Goal: Task Accomplishment & Management: Complete application form

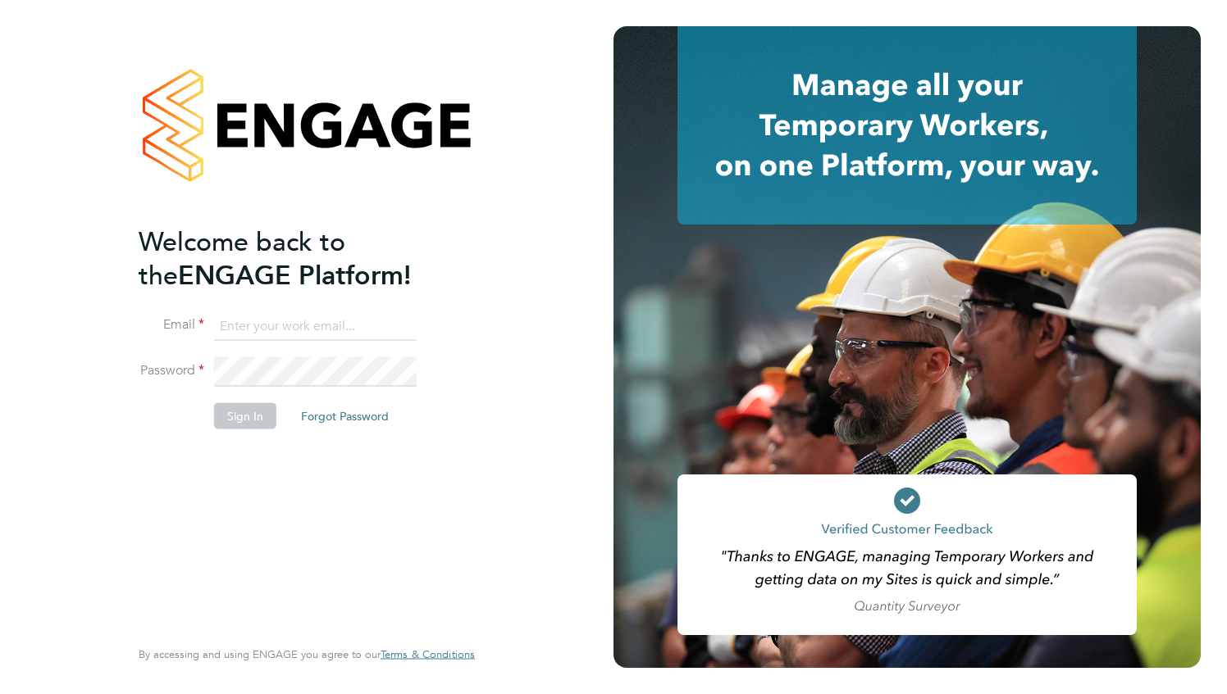
type input "[PERSON_NAME][EMAIL_ADDRESS][DOMAIN_NAME]"
click at [244, 420] on button "Sign In" at bounding box center [245, 416] width 62 height 26
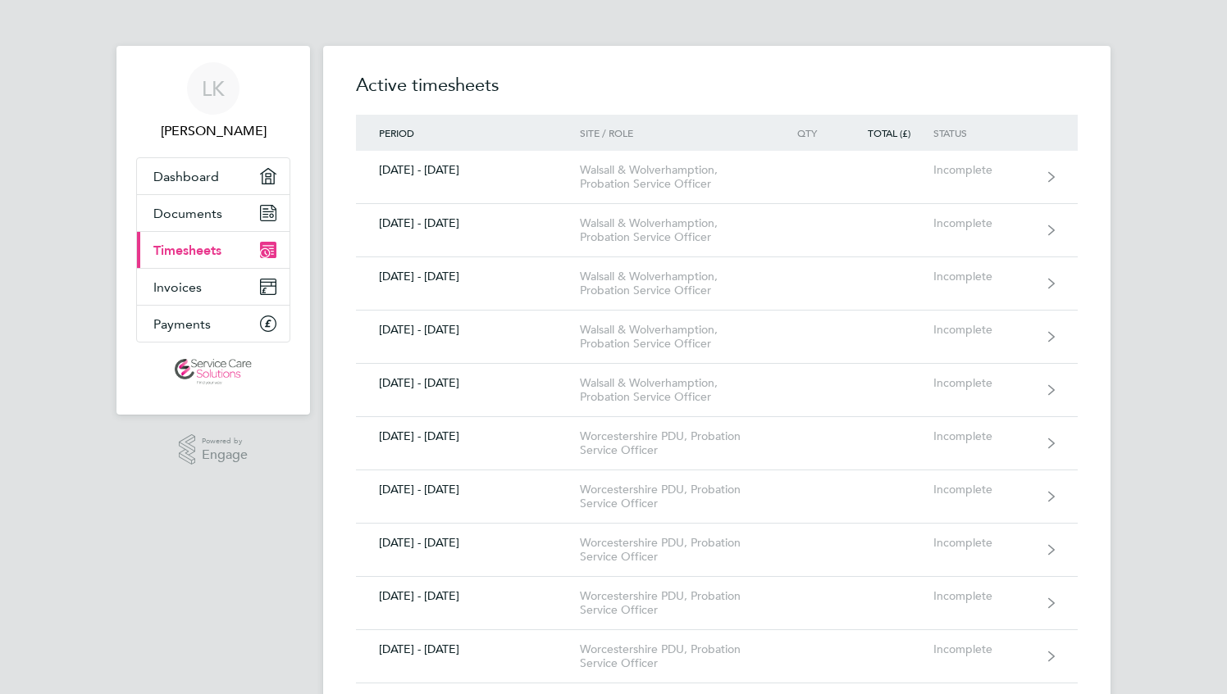
scroll to position [492, 0]
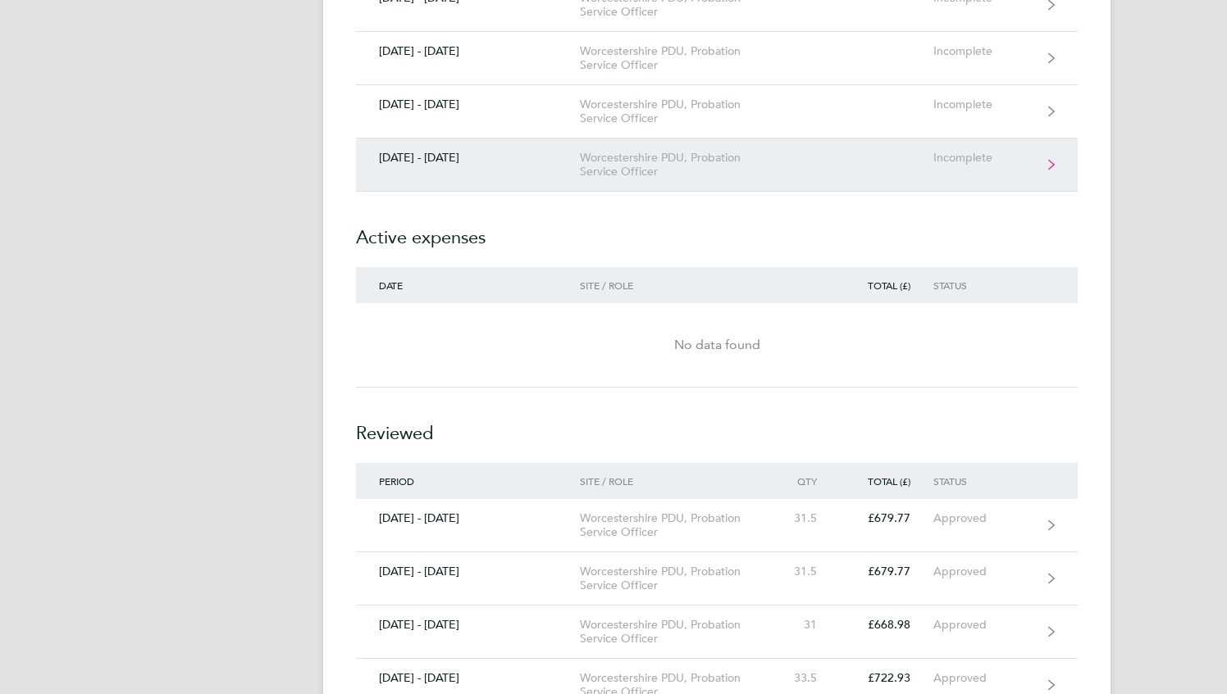
click at [661, 156] on div "Worcestershire PDU, Probation Service Officer" at bounding box center [674, 165] width 188 height 28
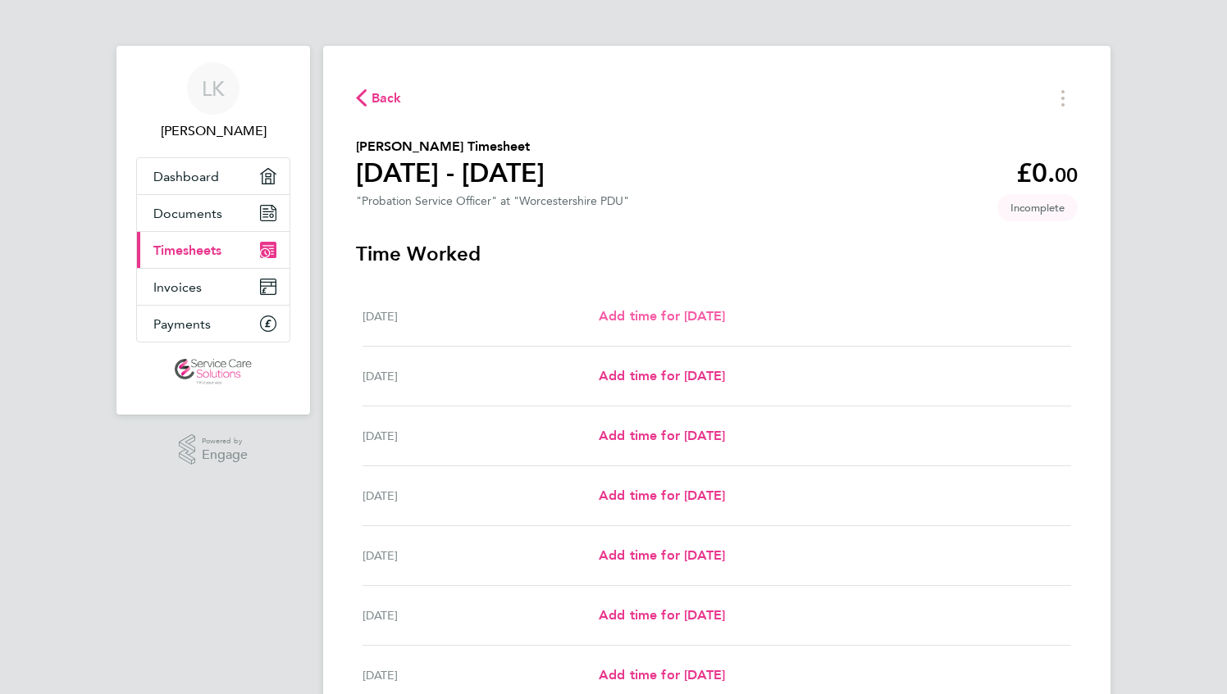
click at [612, 313] on span "Add time for [DATE]" at bounding box center [662, 316] width 126 height 16
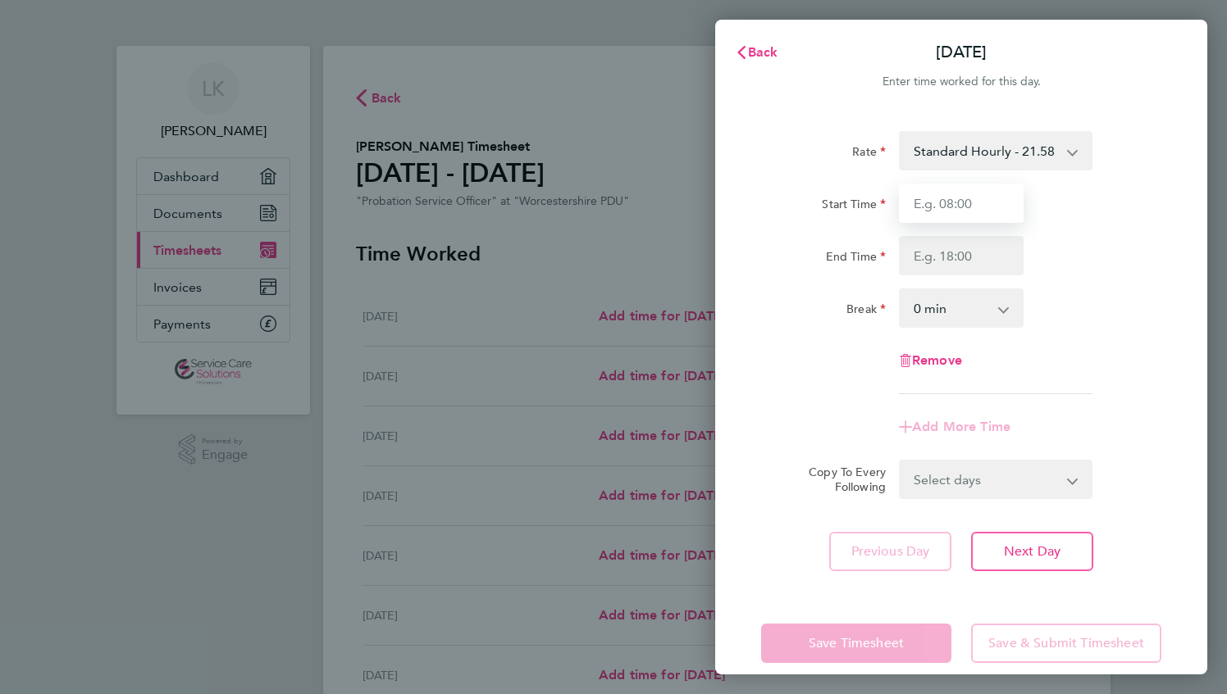
click at [964, 212] on input "Start Time" at bounding box center [961, 203] width 125 height 39
type input "08:00"
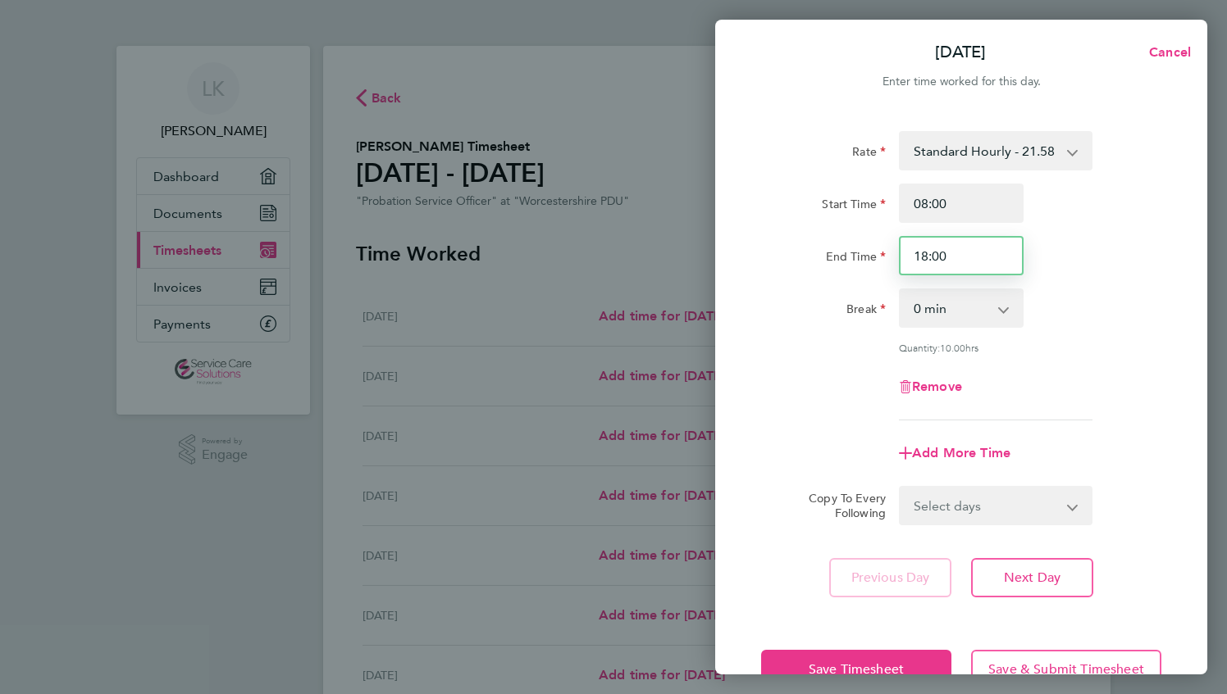
drag, startPoint x: 949, startPoint y: 259, endPoint x: 794, endPoint y: 251, distance: 156.0
click at [902, 258] on input "18:00" at bounding box center [961, 255] width 125 height 39
type input "12:00"
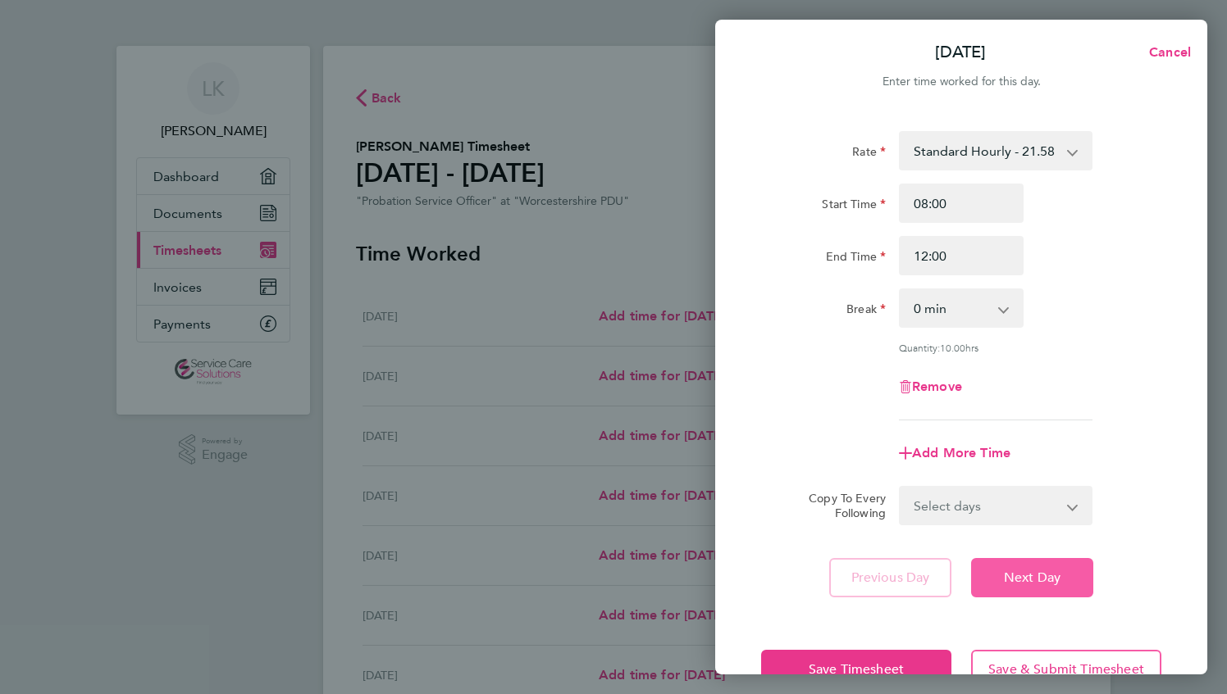
click at [1008, 579] on span "Next Day" at bounding box center [1032, 578] width 57 height 16
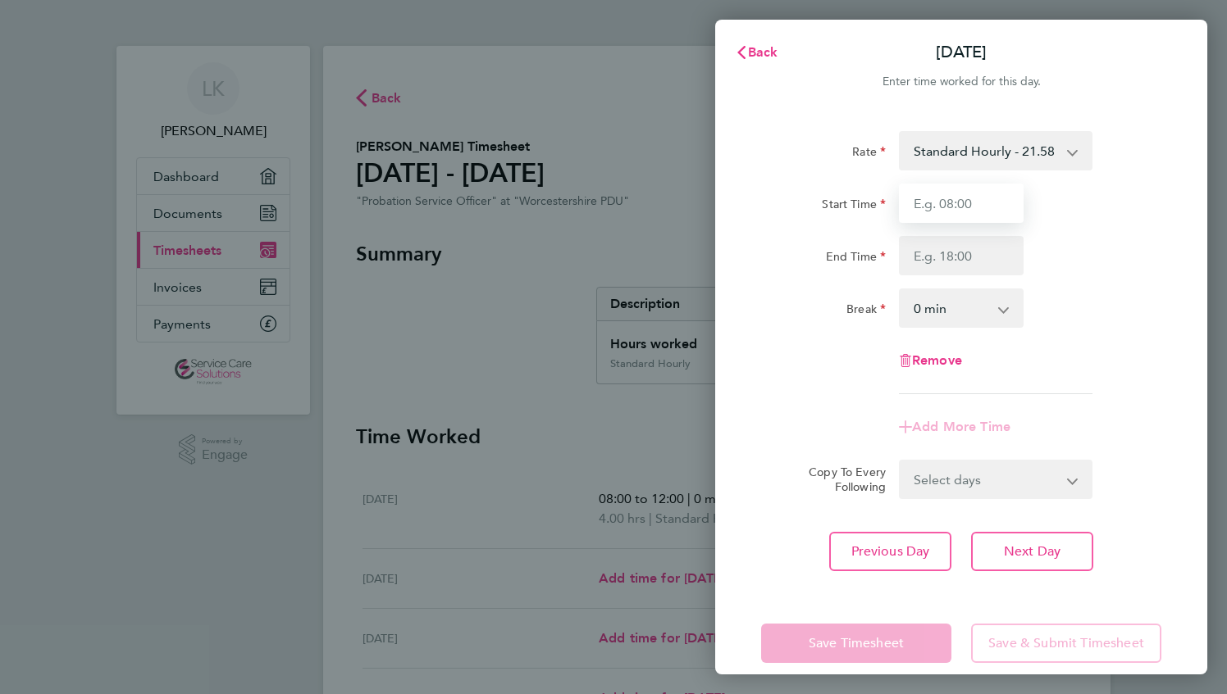
click at [957, 202] on input "Start Time" at bounding box center [961, 203] width 125 height 39
type input "08:00"
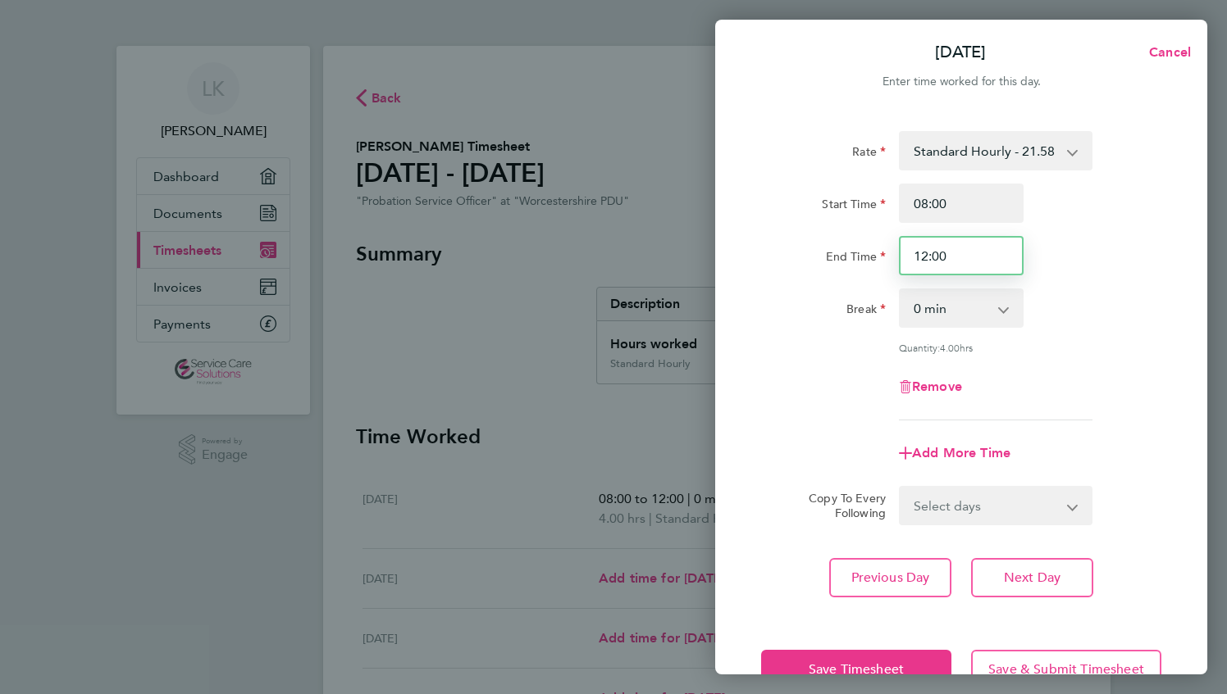
click at [957, 262] on input "12:00" at bounding box center [961, 255] width 125 height 39
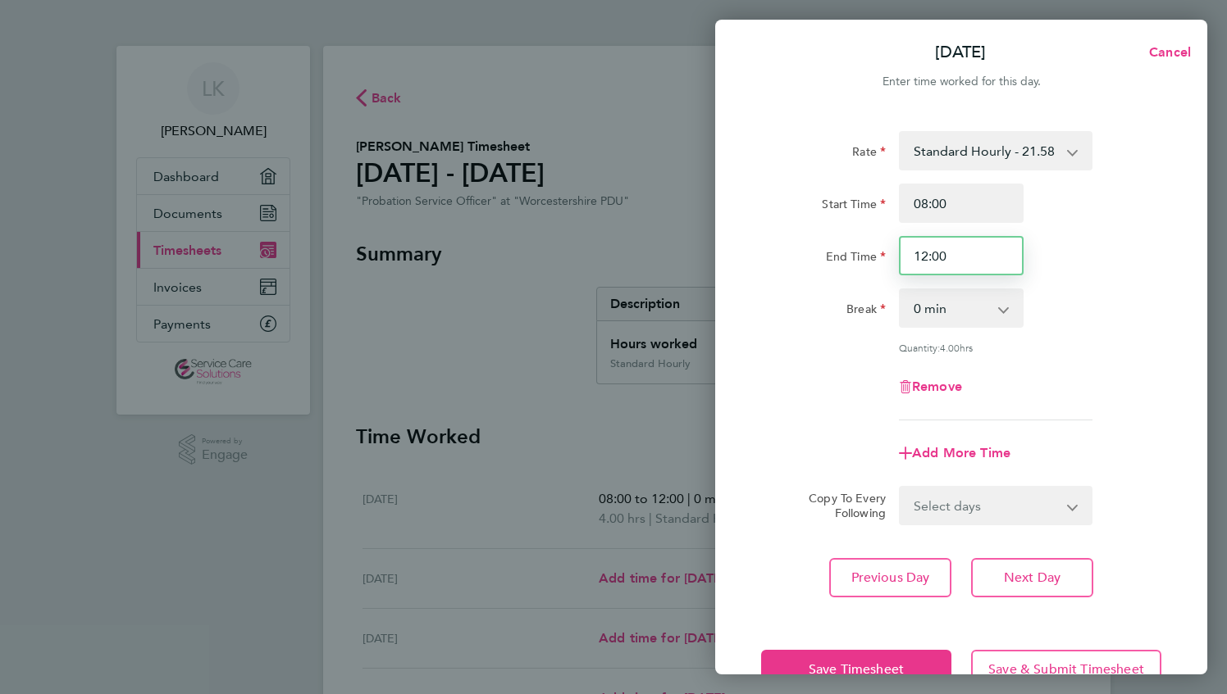
click at [957, 262] on input "12:00" at bounding box center [961, 255] width 125 height 39
type input "18:30"
click at [1002, 312] on app-icon-cross-button at bounding box center [1012, 308] width 20 height 36
click at [1005, 312] on app-icon-cross-button at bounding box center [1012, 308] width 20 height 36
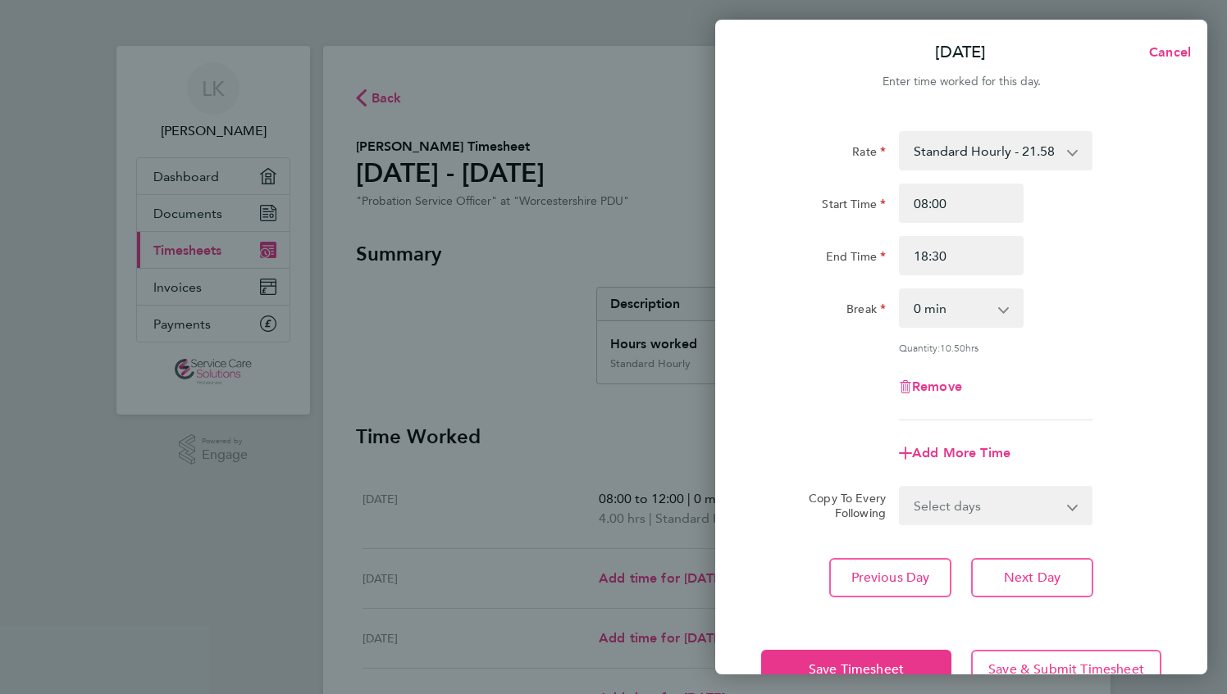
click at [1005, 312] on app-icon-cross-button at bounding box center [1012, 308] width 20 height 36
click at [1004, 308] on app-icon-cross-button at bounding box center [1012, 308] width 20 height 36
click at [1004, 307] on app-icon-cross-button at bounding box center [1012, 308] width 20 height 36
click at [999, 312] on select "0 min 15 min 30 min 45 min 60 min 75 min 90 min" at bounding box center [951, 308] width 102 height 36
select select "30"
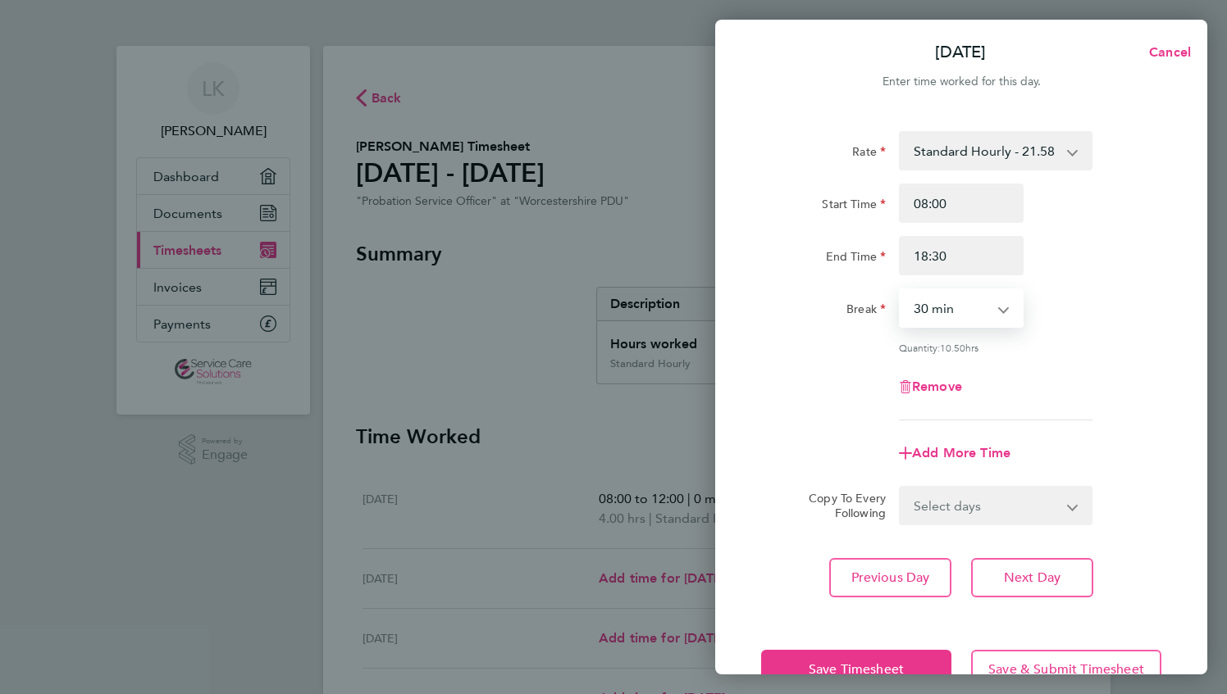
click at [900, 290] on select "0 min 15 min 30 min 45 min 60 min 75 min 90 min" at bounding box center [951, 308] width 102 height 36
click at [1045, 577] on span "Next Day" at bounding box center [1032, 578] width 57 height 16
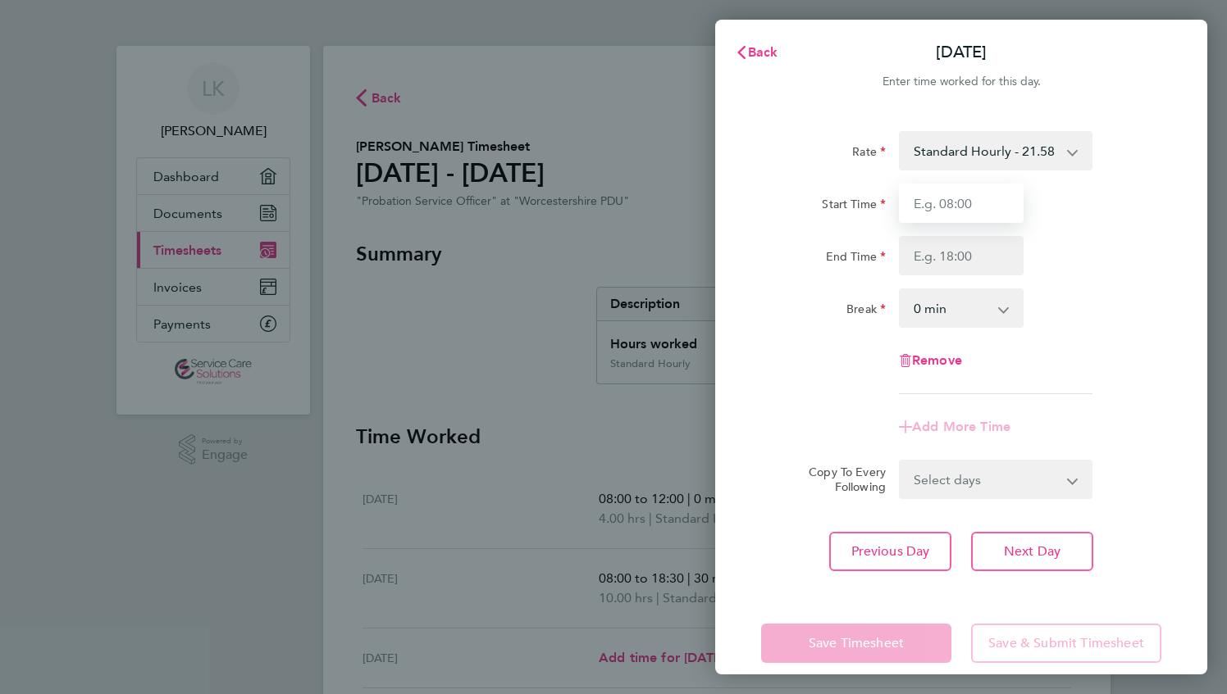
click at [971, 214] on input "Start Time" at bounding box center [961, 203] width 125 height 39
type input "08:00"
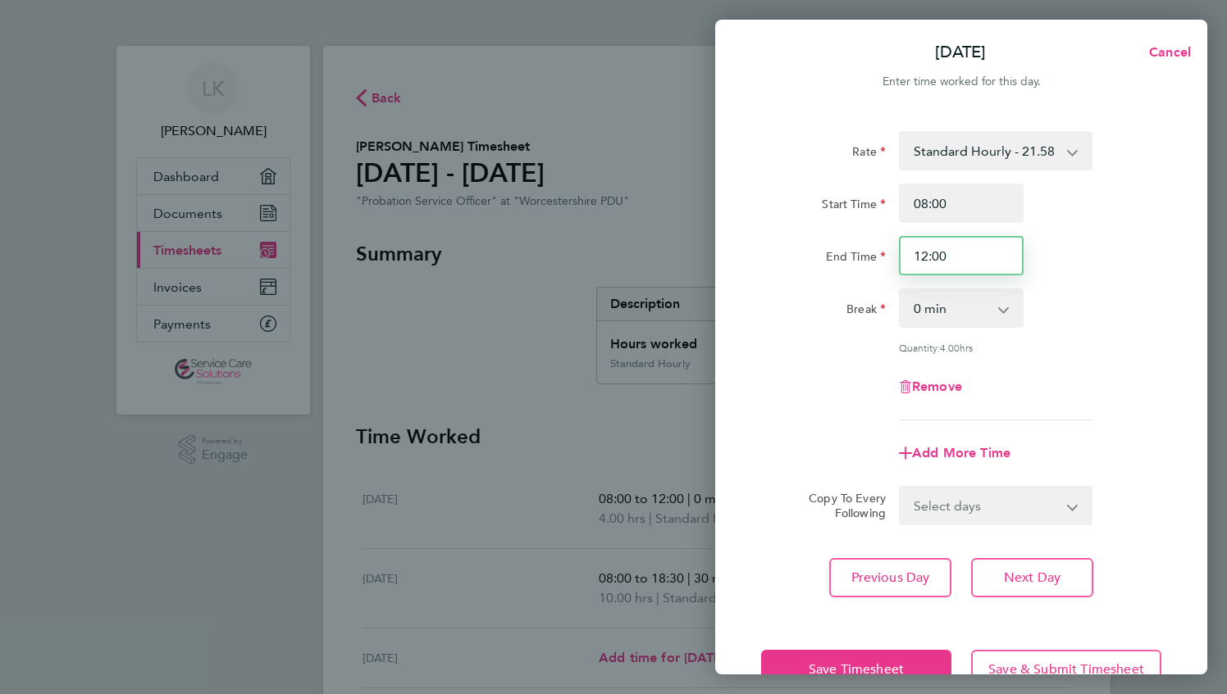
drag, startPoint x: 953, startPoint y: 258, endPoint x: 876, endPoint y: 257, distance: 76.3
click at [876, 257] on div "End Time 12:00" at bounding box center [960, 255] width 413 height 39
type input "17:30"
click at [1009, 312] on app-icon-cross-button at bounding box center [1012, 308] width 20 height 36
click at [1000, 316] on select "0 min 15 min 30 min 45 min 60 min 75 min 90 min" at bounding box center [951, 308] width 102 height 36
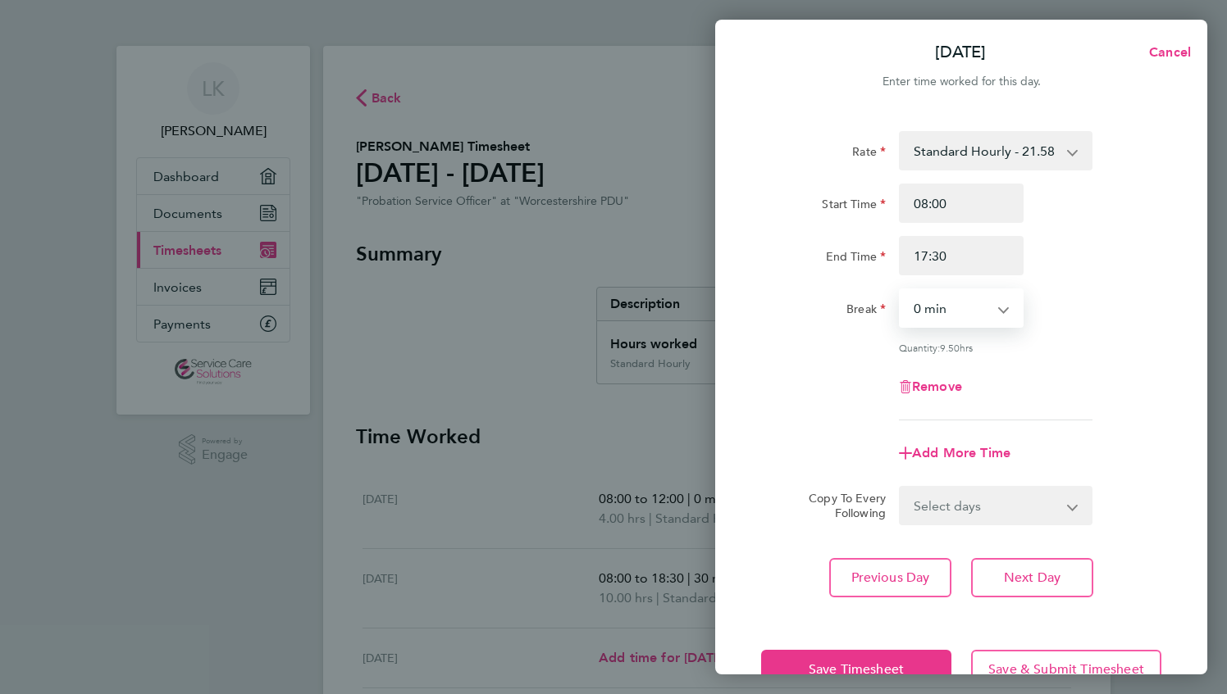
select select "30"
click at [900, 290] on select "0 min 15 min 30 min 45 min 60 min 75 min 90 min" at bounding box center [951, 308] width 102 height 36
drag, startPoint x: 1054, startPoint y: 576, endPoint x: 1043, endPoint y: 576, distance: 11.5
click at [1049, 576] on span "Next Day" at bounding box center [1032, 578] width 57 height 16
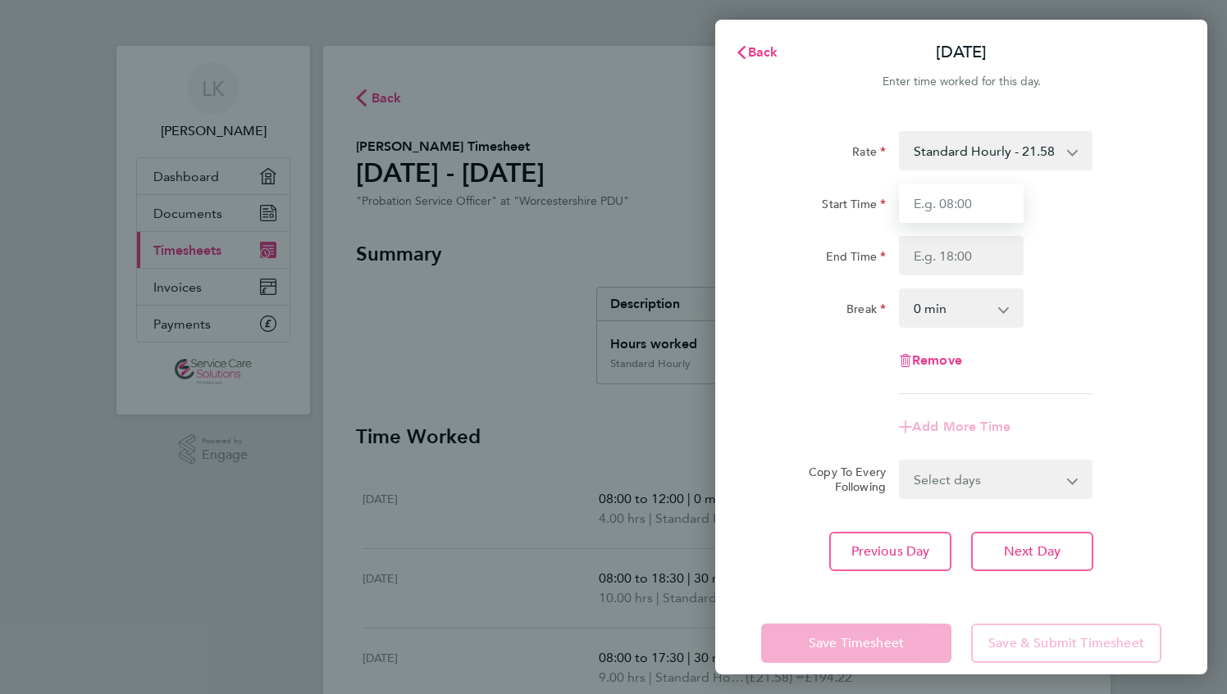
click at [944, 205] on input "Start Time" at bounding box center [961, 203] width 125 height 39
type input "08:00"
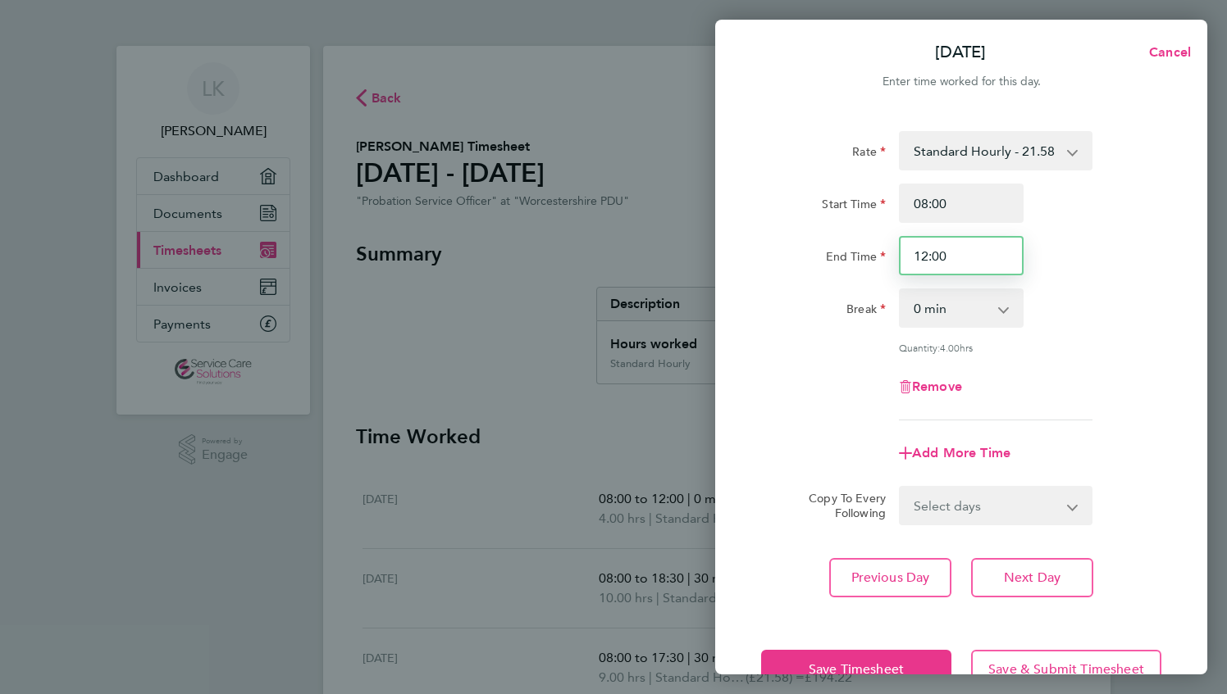
drag, startPoint x: 912, startPoint y: 259, endPoint x: 957, endPoint y: 258, distance: 45.1
click at [957, 258] on input "12:00" at bounding box center [961, 255] width 125 height 39
type input "17:30"
click at [1003, 310] on app-icon-cross-button at bounding box center [1012, 308] width 20 height 36
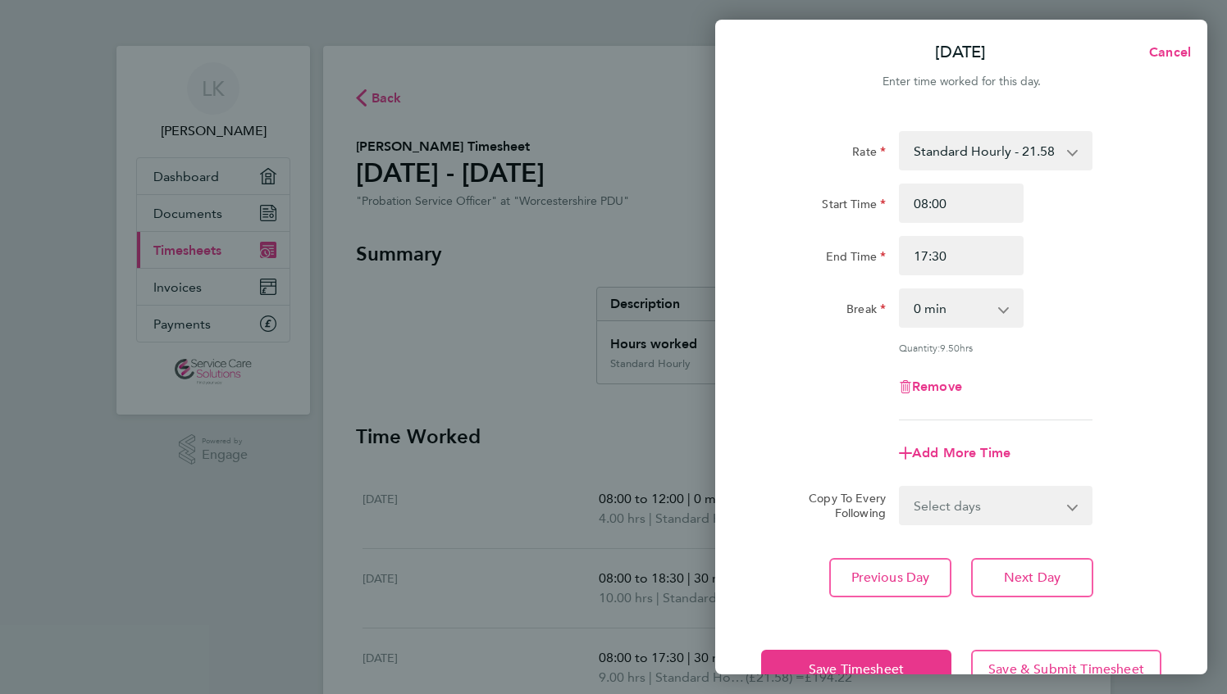
click at [1003, 310] on app-icon-cross-button at bounding box center [1012, 308] width 20 height 36
click at [1001, 311] on select "0 min 15 min 30 min 45 min 60 min 75 min 90 min" at bounding box center [951, 308] width 102 height 36
select select "30"
click at [900, 290] on select "0 min 15 min 30 min 45 min 60 min 75 min 90 min" at bounding box center [951, 308] width 102 height 36
click at [878, 658] on button "Save Timesheet" at bounding box center [856, 669] width 190 height 39
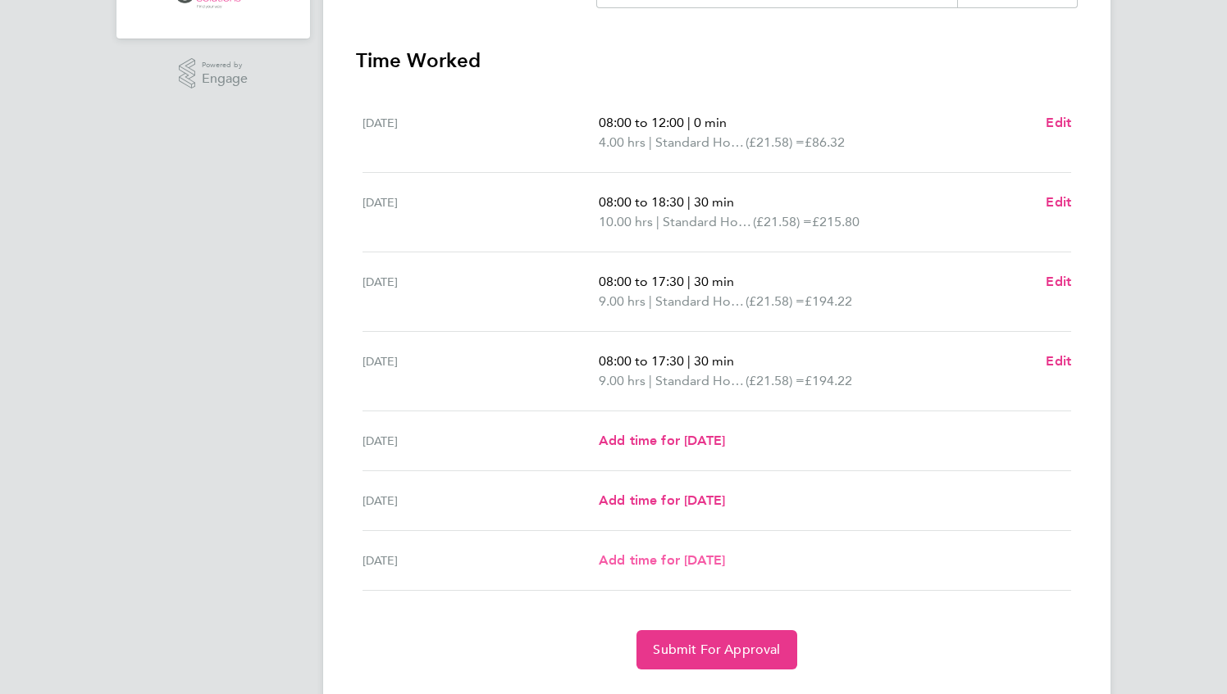
scroll to position [415, 0]
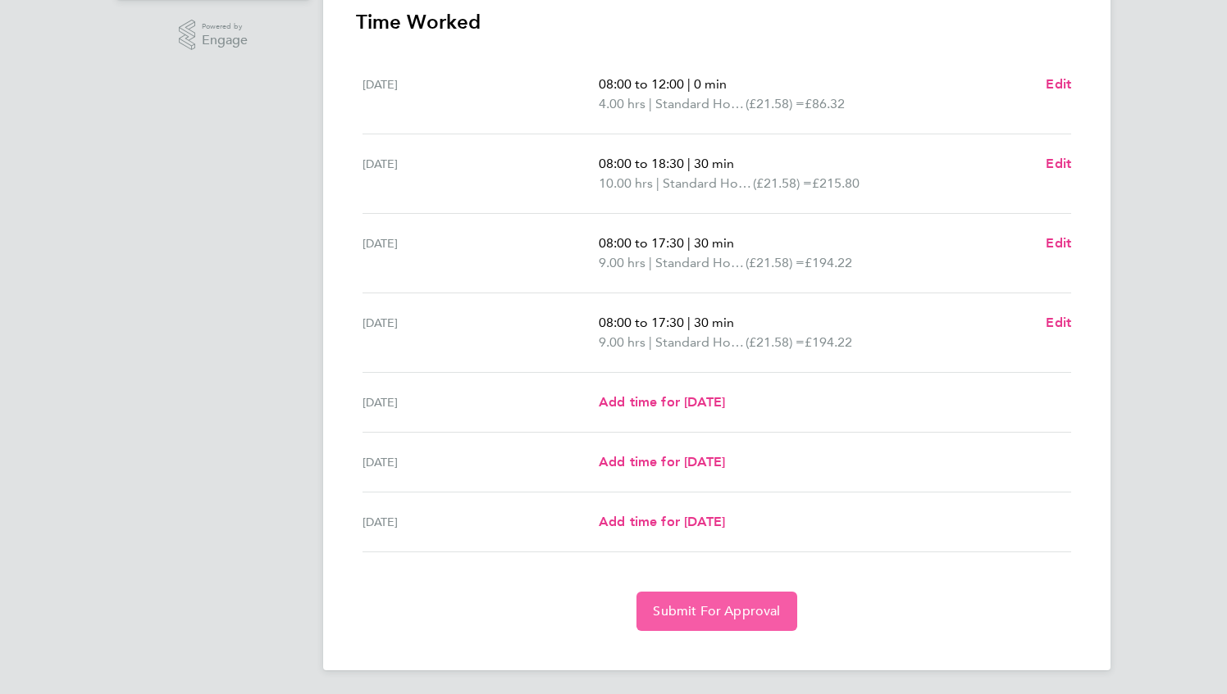
click at [740, 606] on span "Submit For Approval" at bounding box center [716, 611] width 127 height 16
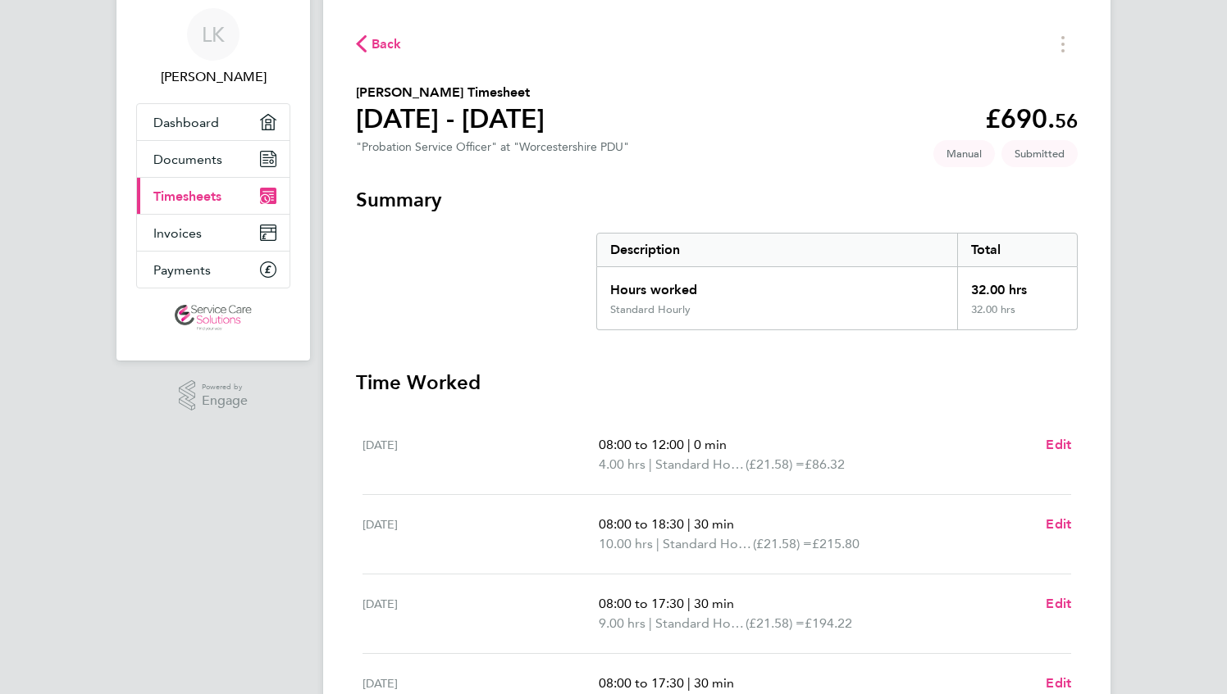
scroll to position [0, 0]
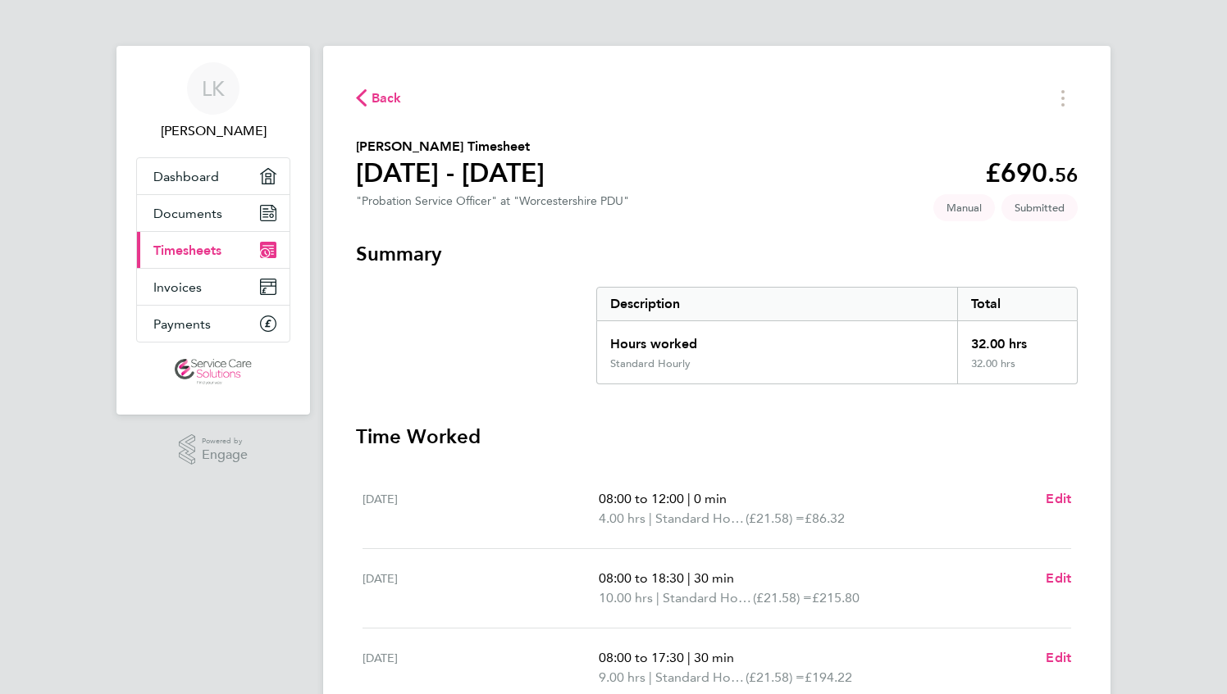
click at [210, 253] on span "Timesheets" at bounding box center [187, 251] width 68 height 16
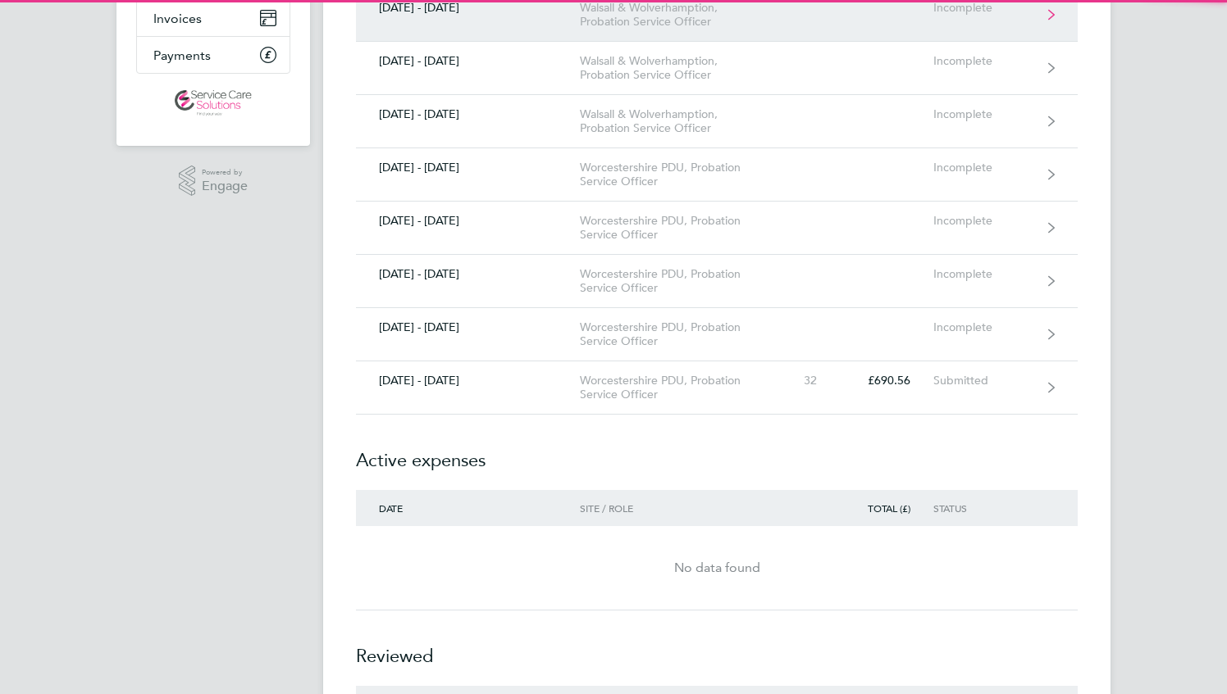
scroll to position [410, 0]
